Goal: Task Accomplishment & Management: Manage account settings

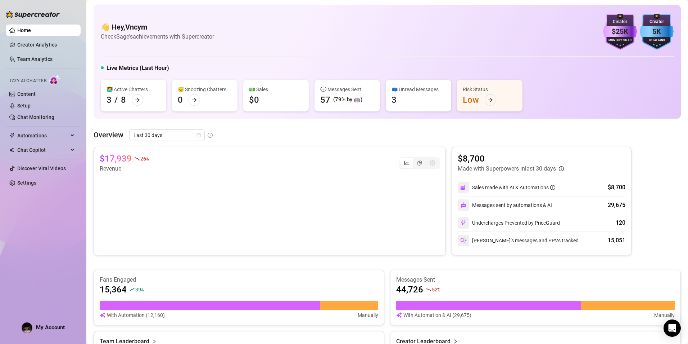
click at [166, 141] on div "Overview Last 30 days $17,939 26 % Revenue $8,700 Made with Superpowers in last…" at bounding box center [388, 292] width 588 height 327
click at [166, 138] on span "Last 30 days" at bounding box center [167, 135] width 67 height 11
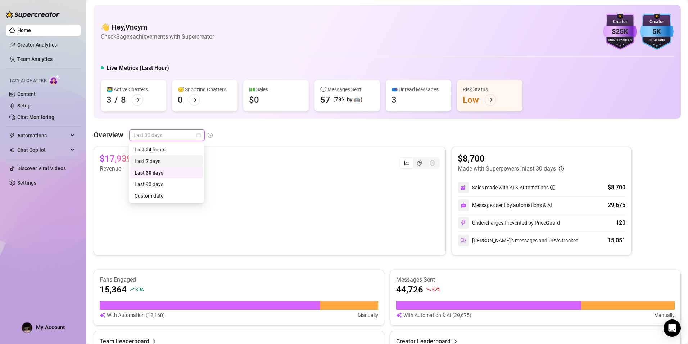
click at [172, 158] on div "Last 7 days" at bounding box center [167, 161] width 64 height 8
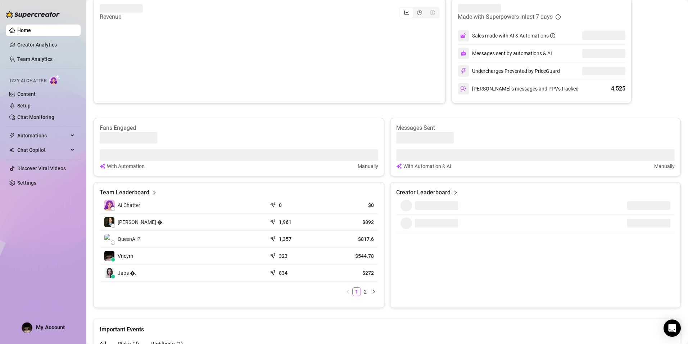
scroll to position [180, 0]
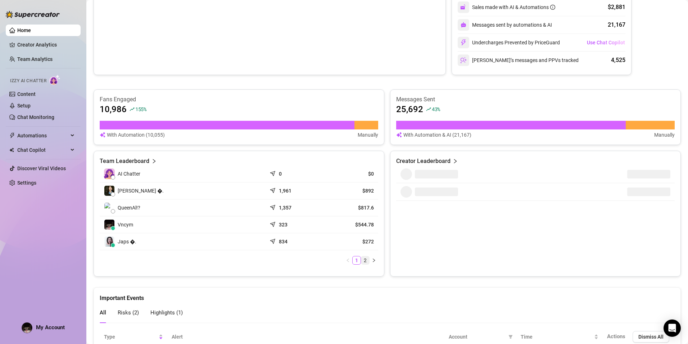
click at [362, 261] on link "2" at bounding box center [366, 260] width 8 height 8
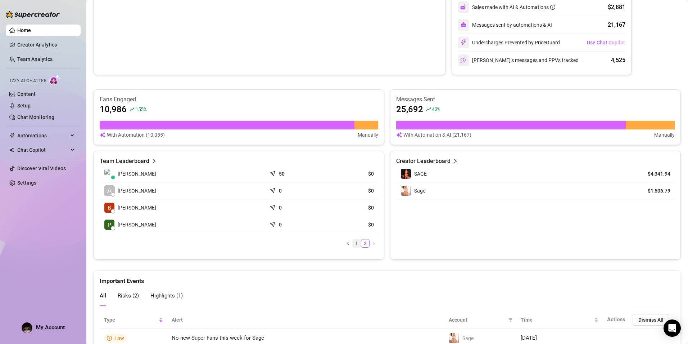
click at [356, 239] on link "1" at bounding box center [357, 243] width 8 height 8
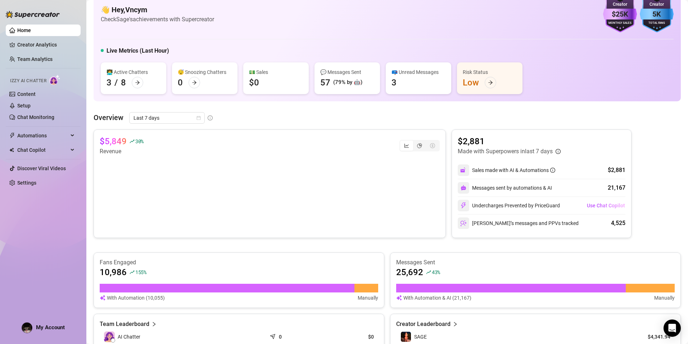
scroll to position [0, 0]
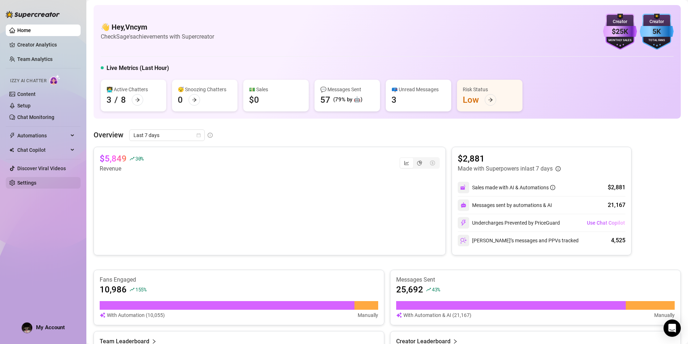
click at [36, 180] on link "Settings" at bounding box center [26, 183] width 19 height 6
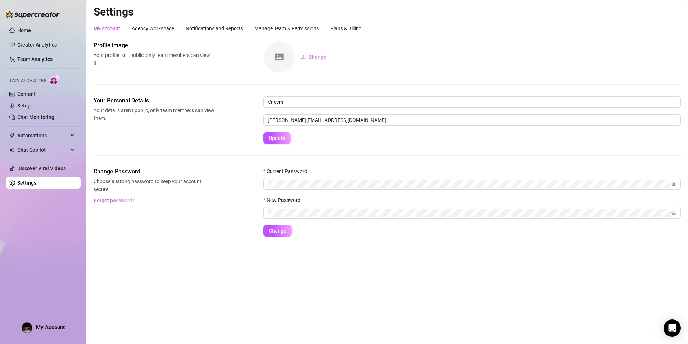
click at [40, 330] on div "My Account" at bounding box center [43, 327] width 43 height 11
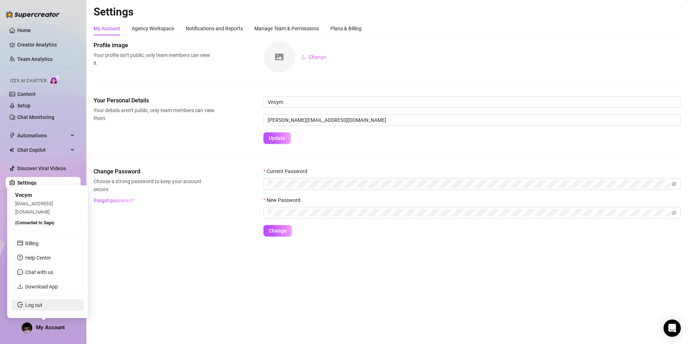
click at [40, 304] on link "Log out" at bounding box center [33, 305] width 17 height 6
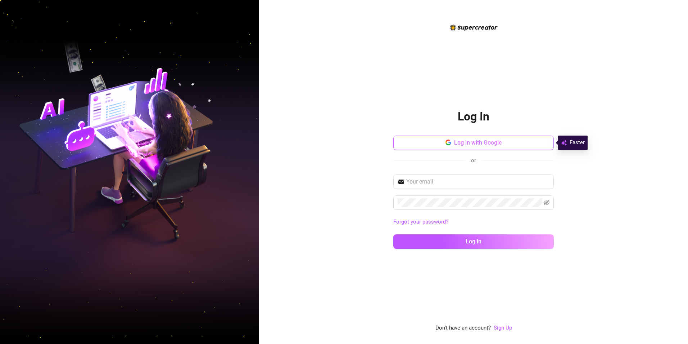
click at [422, 140] on button "Log in with Google" at bounding box center [474, 142] width 161 height 14
